Goal: Browse casually

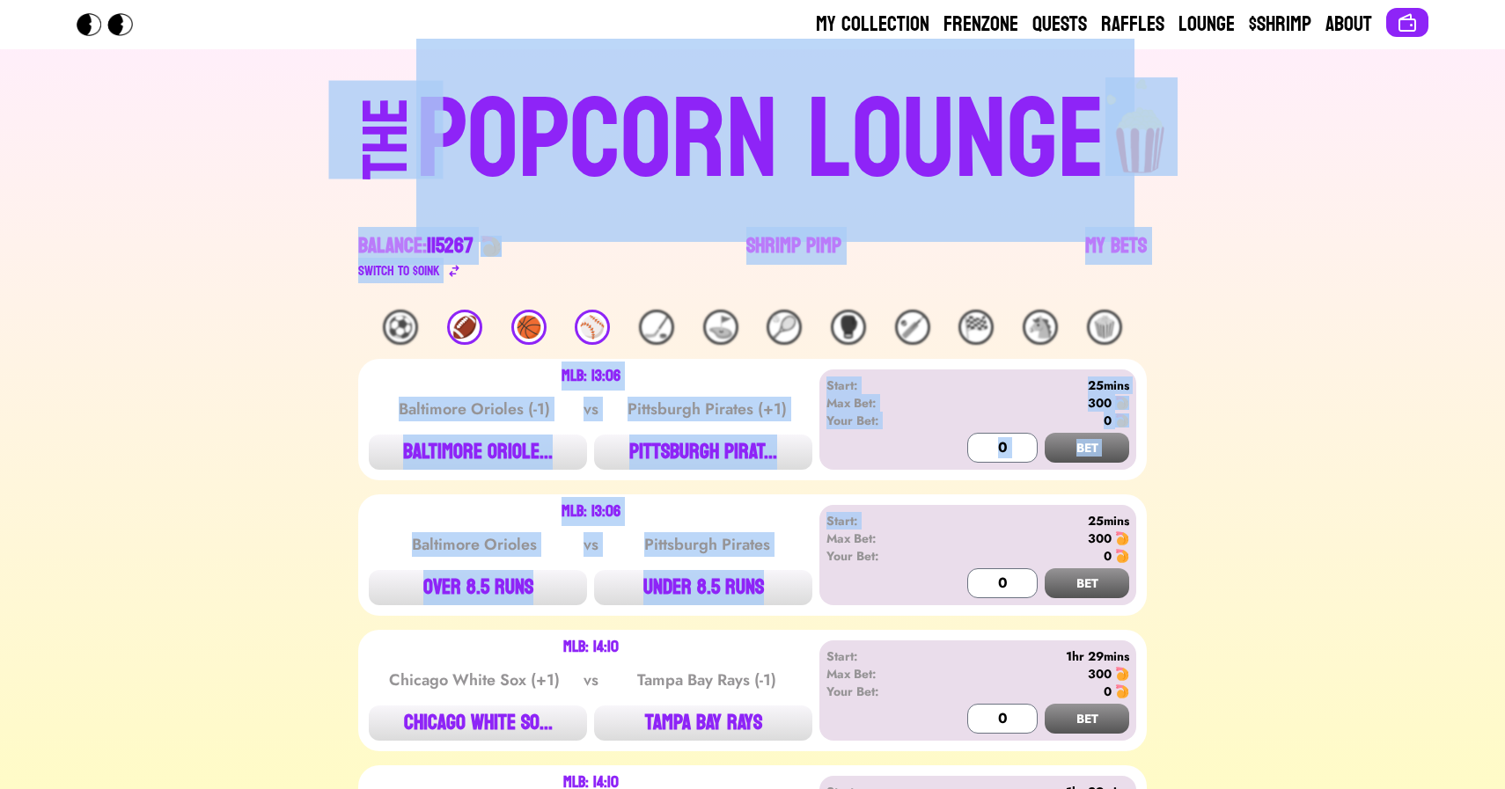
drag, startPoint x: 149, startPoint y: 119, endPoint x: 1252, endPoint y: 486, distance: 1162.7
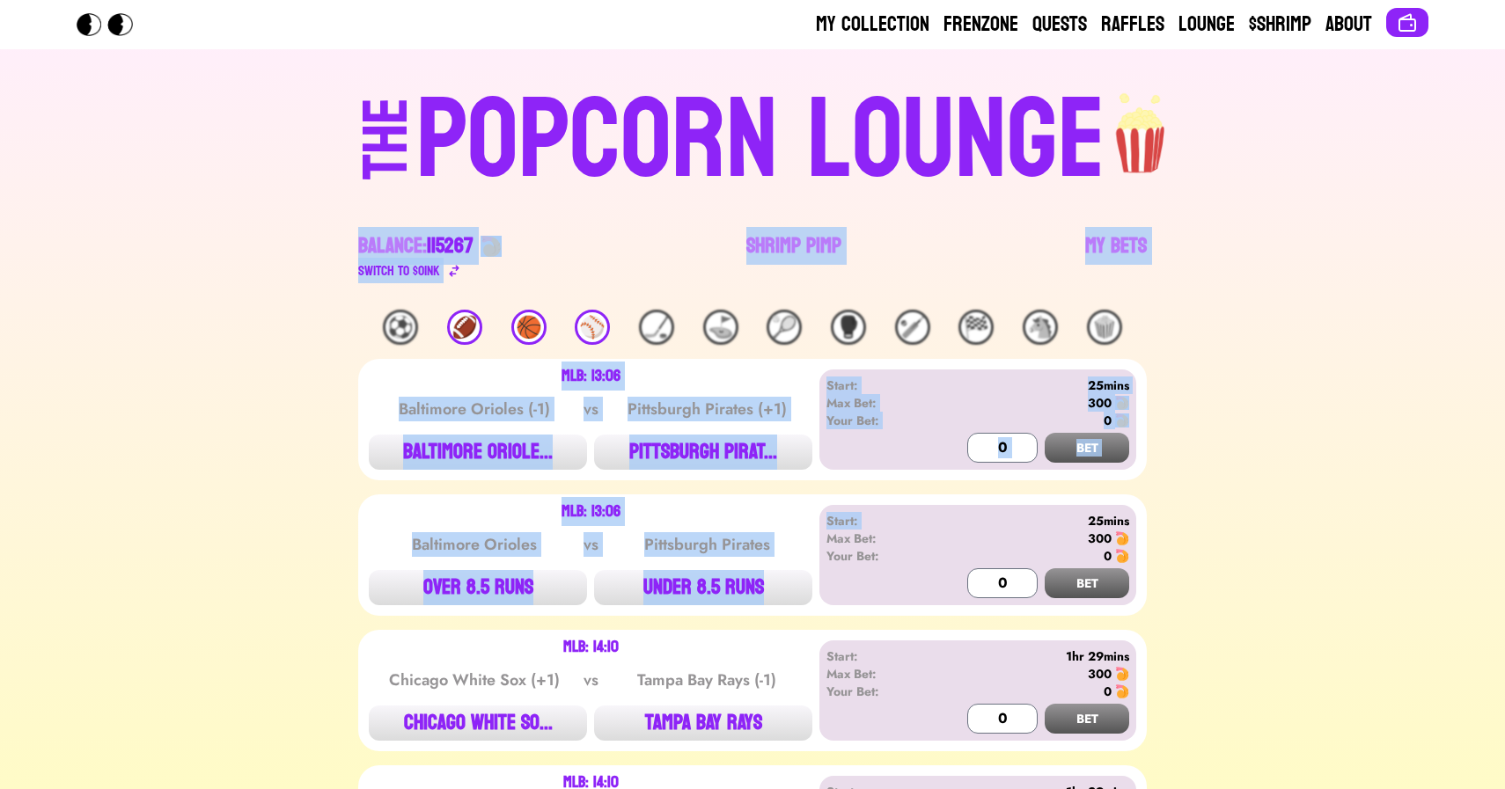
drag, startPoint x: 1248, startPoint y: 487, endPoint x: 109, endPoint y: 210, distance: 1172.4
